Goal: Navigation & Orientation: Find specific page/section

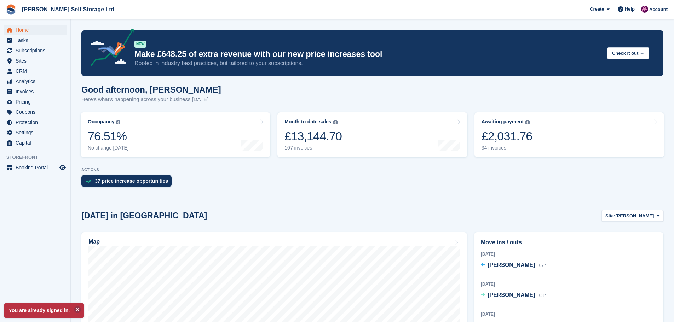
scroll to position [106, 0]
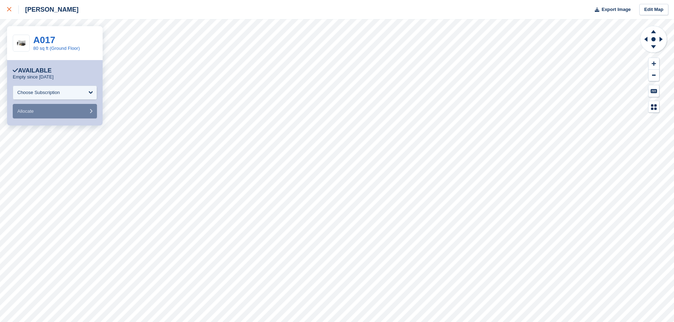
click at [15, 7] on div at bounding box center [13, 9] width 12 height 8
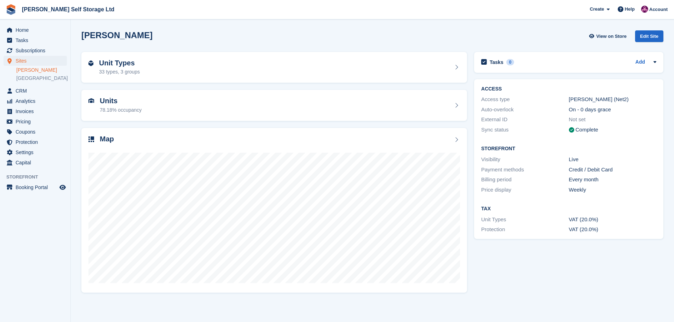
click at [58, 278] on aside "Home Tasks Subscriptions Subscriptions Subscriptions Contracts Price increases …" at bounding box center [35, 162] width 70 height 287
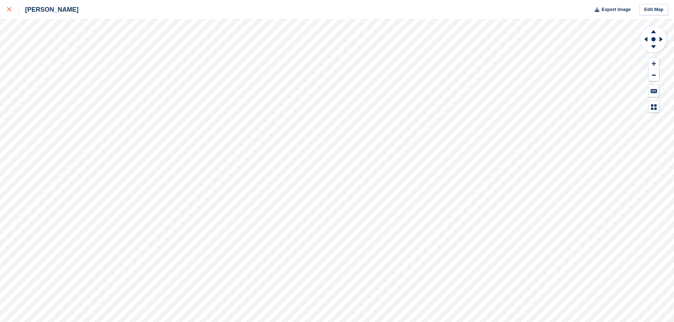
click at [13, 10] on div at bounding box center [13, 9] width 12 height 8
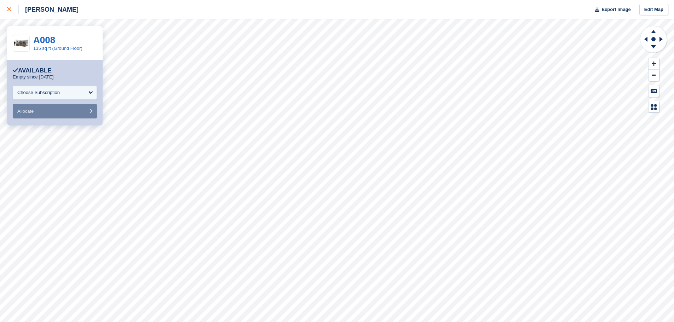
click at [12, 10] on div at bounding box center [13, 9] width 12 height 8
click at [12, 9] on div at bounding box center [13, 9] width 12 height 8
